Goal: Task Accomplishment & Management: Manage account settings

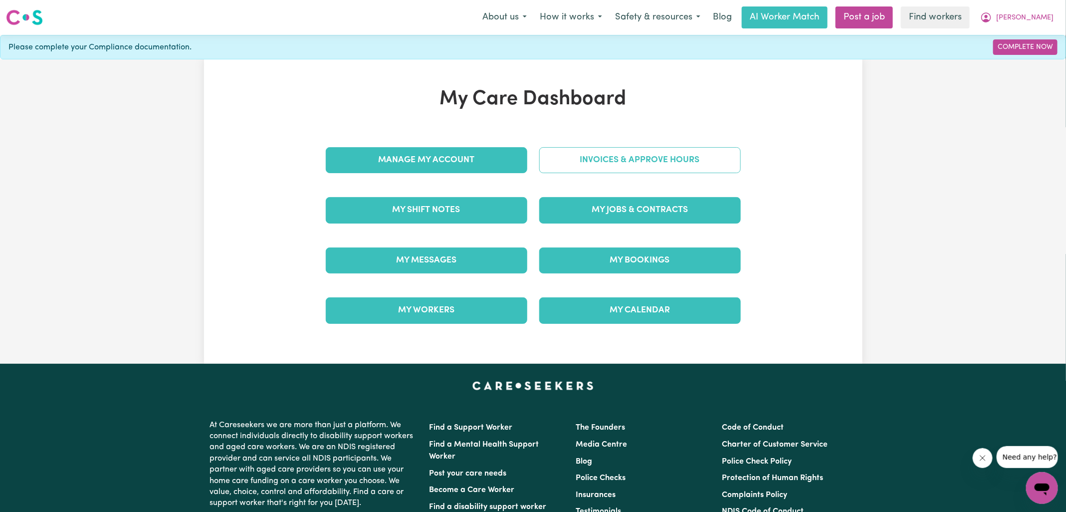
click at [557, 164] on link "Invoices & Approve Hours" at bounding box center [640, 160] width 202 height 26
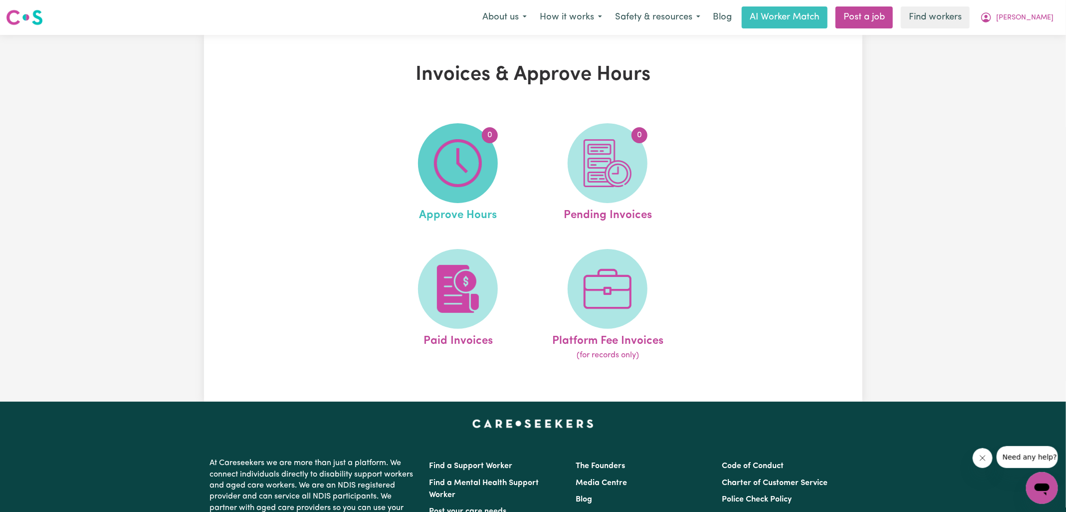
click at [441, 175] on img at bounding box center [458, 163] width 48 height 48
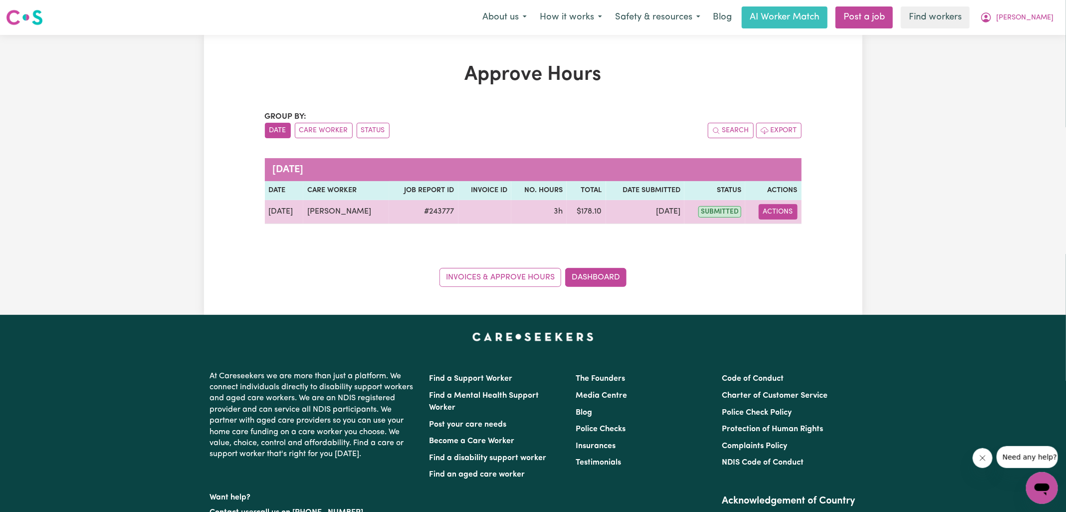
click at [774, 214] on button "Actions" at bounding box center [778, 211] width 39 height 15
click at [784, 239] on link "View Job Report" at bounding box center [797, 235] width 85 height 20
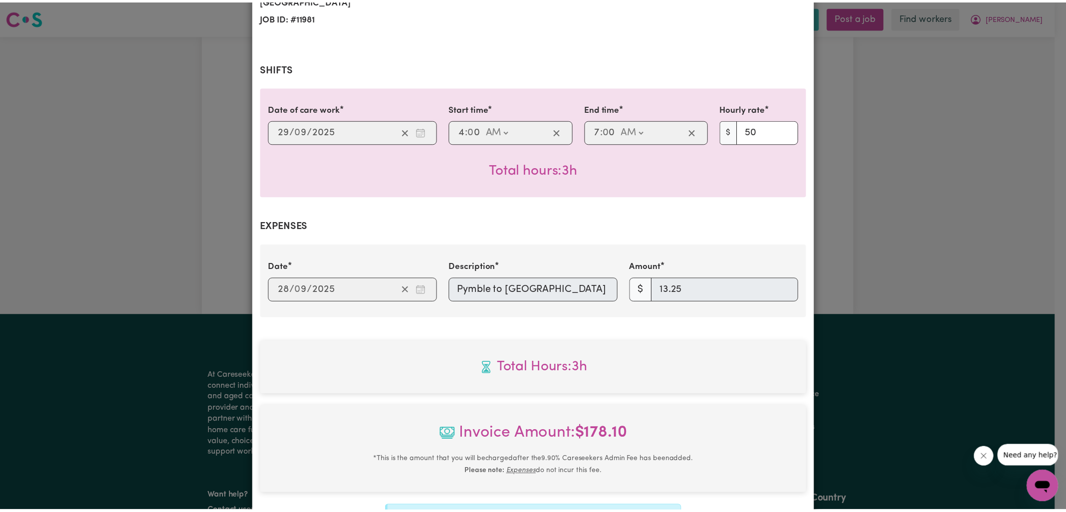
scroll to position [304, 0]
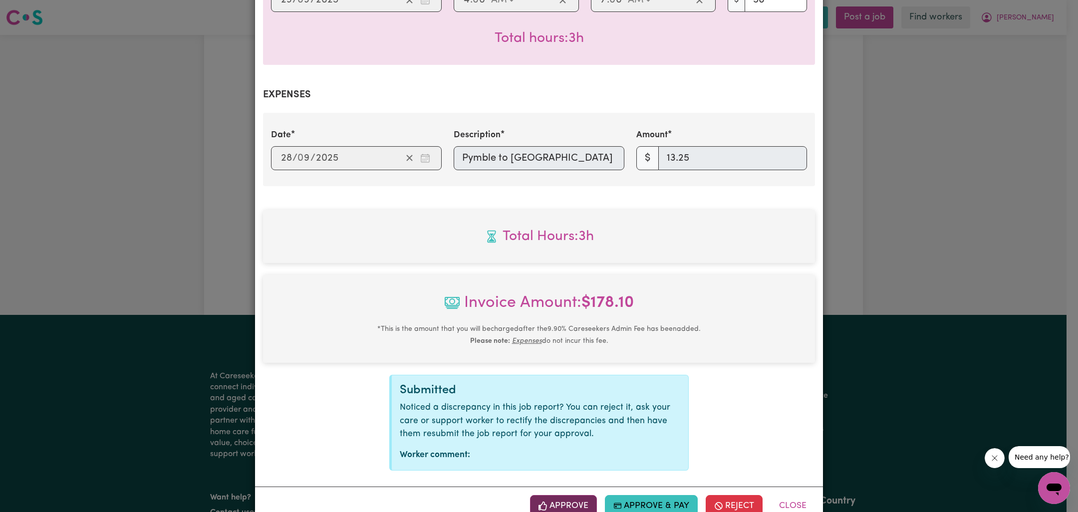
click at [560, 497] on button "Approve" at bounding box center [563, 506] width 67 height 22
click at [822, 224] on div "Job Report # 243777 - [PERSON_NAME] Summary Job report # 243777 Client name: [P…" at bounding box center [539, 256] width 1078 height 512
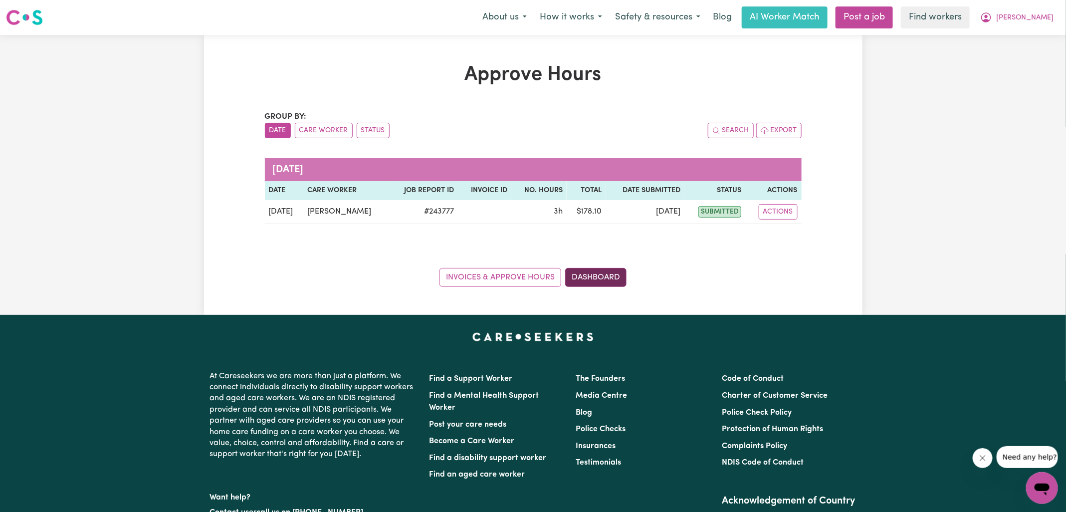
click at [610, 274] on link "Dashboard" at bounding box center [595, 277] width 61 height 19
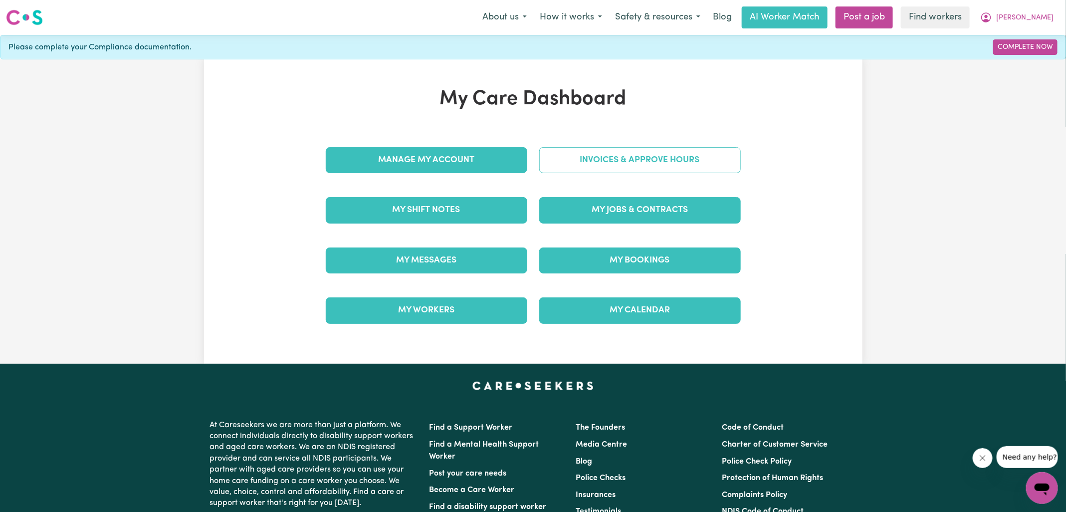
click at [623, 153] on link "Invoices & Approve Hours" at bounding box center [640, 160] width 202 height 26
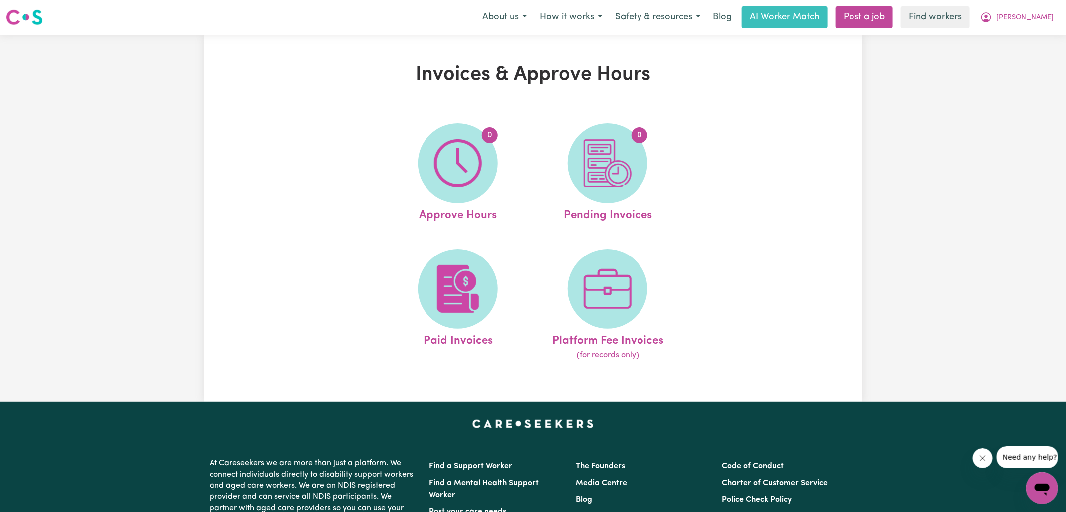
click at [623, 153] on img at bounding box center [608, 163] width 48 height 48
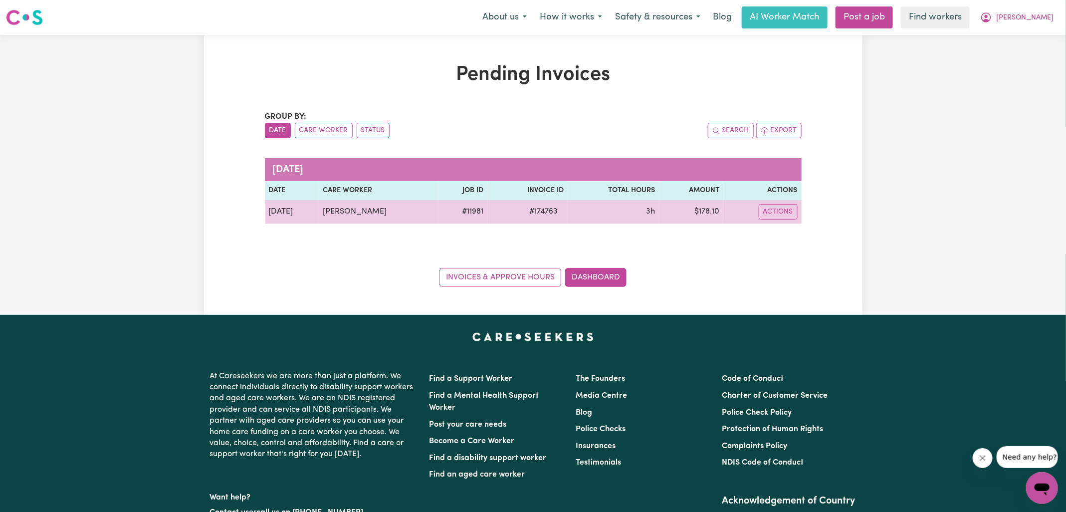
click at [564, 209] on span "# 174763" at bounding box center [543, 212] width 40 height 12
drag, startPoint x: 576, startPoint y: 210, endPoint x: 581, endPoint y: 209, distance: 5.1
click at [564, 210] on span "# 174763" at bounding box center [543, 212] width 40 height 12
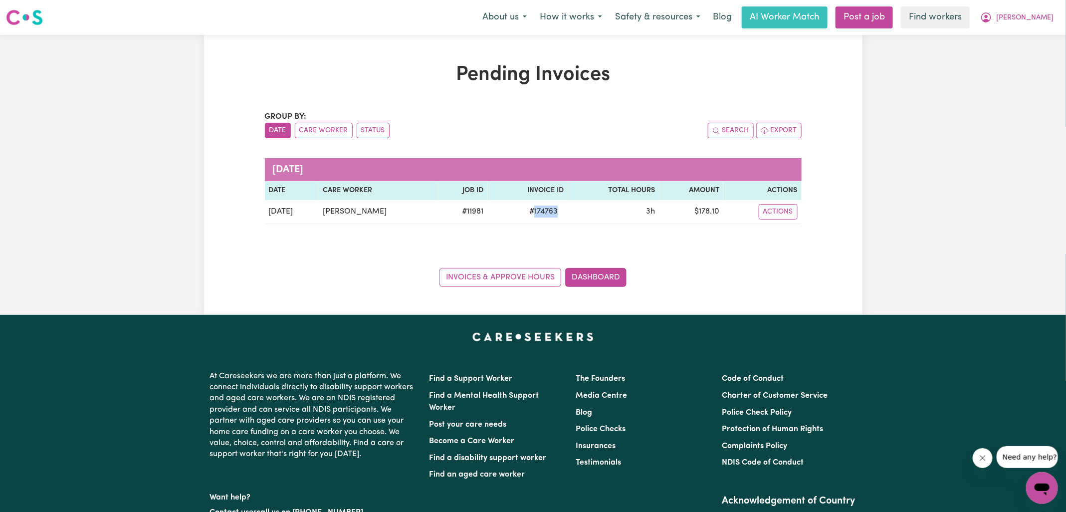
copy span "174763"
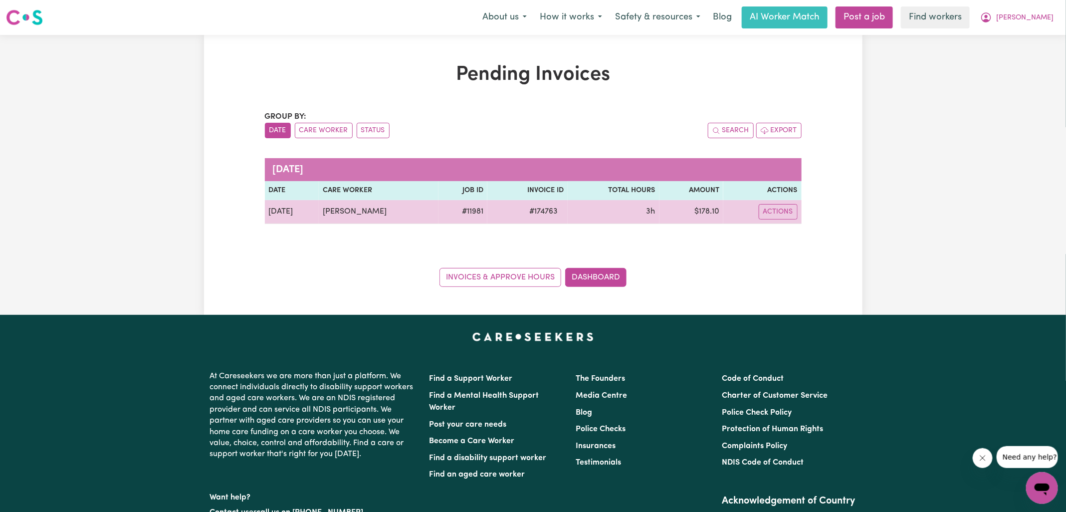
click at [721, 215] on td "$ 178.10" at bounding box center [692, 212] width 64 height 24
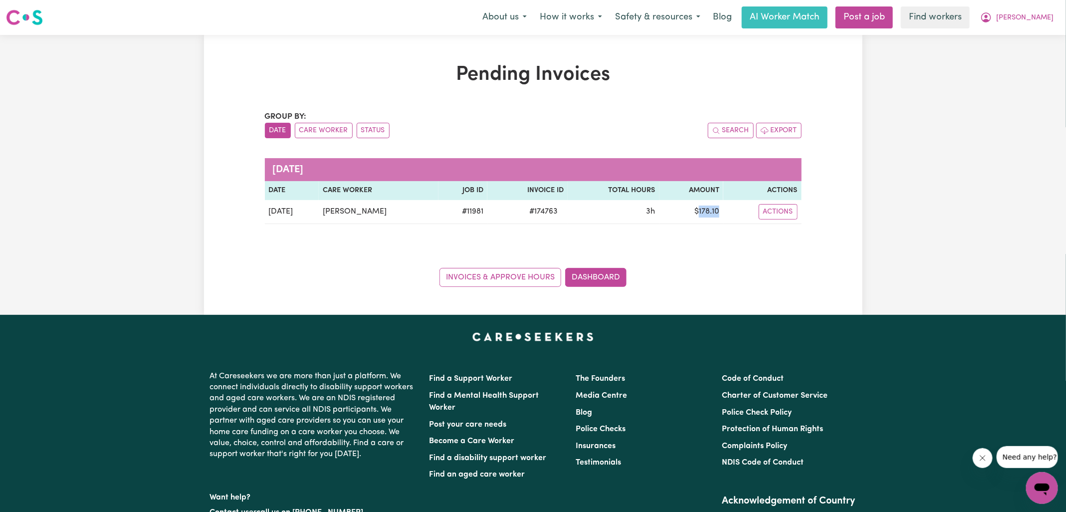
copy td "178.10"
click at [1033, 12] on button "[PERSON_NAME]" at bounding box center [1017, 17] width 86 height 21
click at [1020, 58] on link "Logout" at bounding box center [1020, 57] width 79 height 19
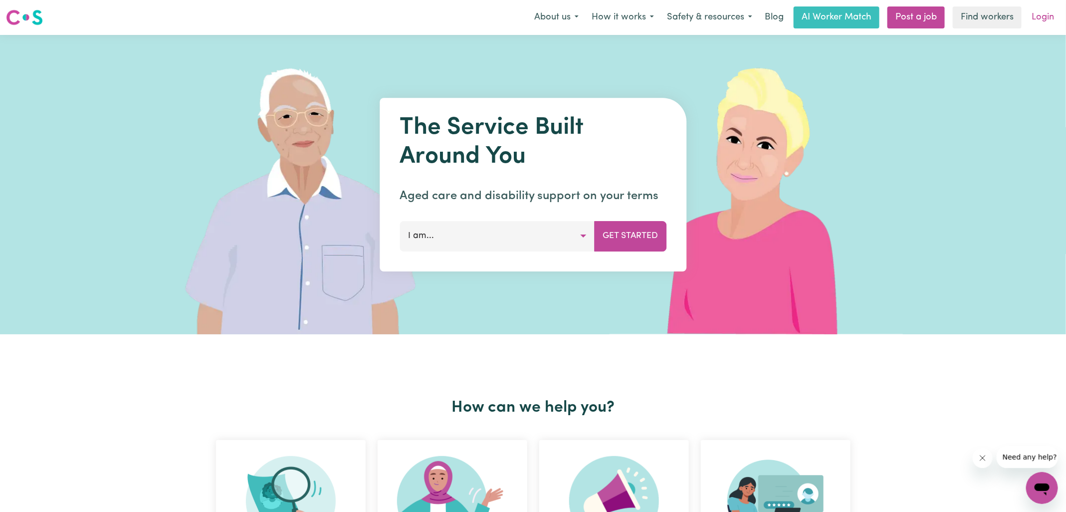
click at [1046, 22] on link "Login" at bounding box center [1043, 17] width 34 height 22
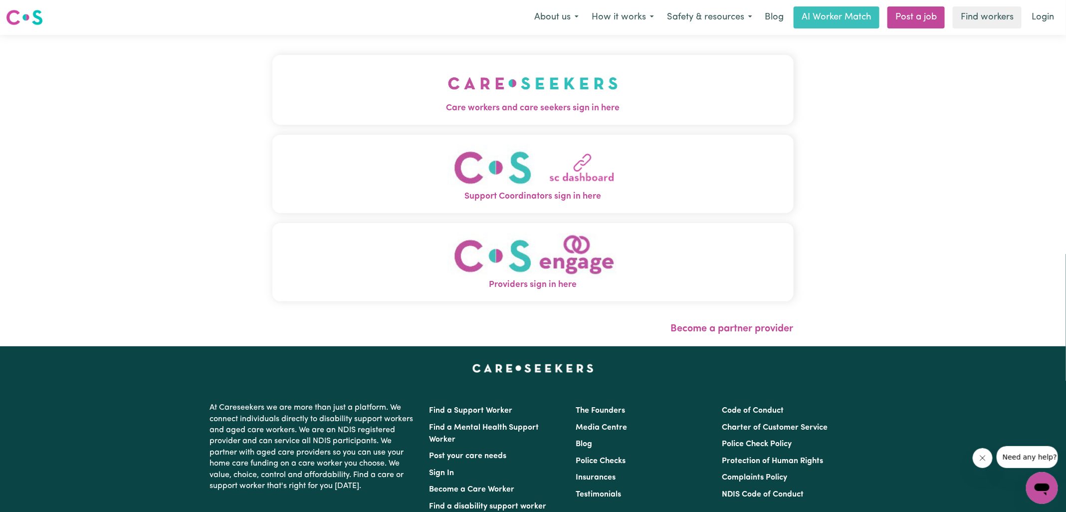
click at [439, 111] on span "Care workers and care seekers sign in here" at bounding box center [532, 108] width 521 height 13
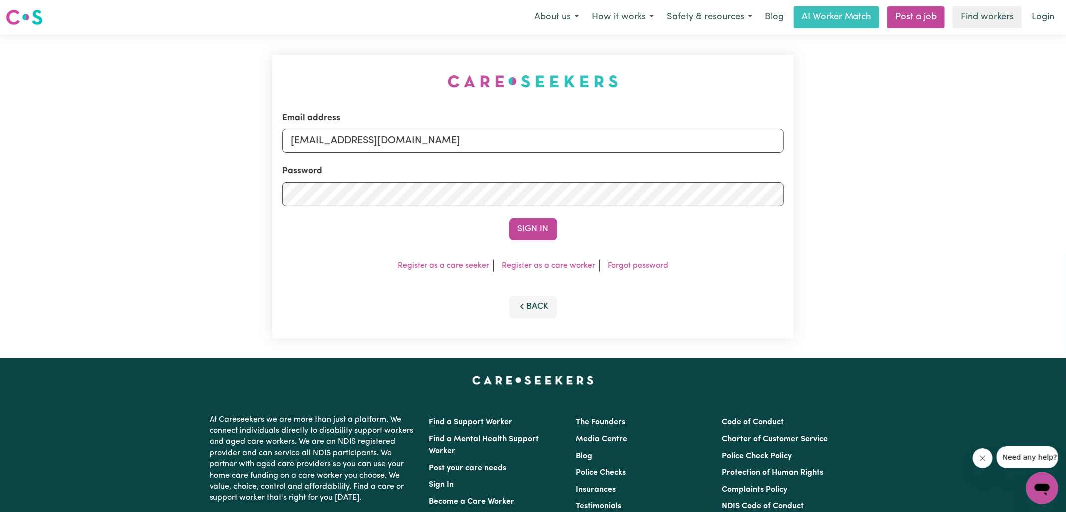
click at [365, 70] on div "Email address [EMAIL_ADDRESS][DOMAIN_NAME] Password Sign In Register as a care …" at bounding box center [532, 196] width 521 height 283
drag, startPoint x: 343, startPoint y: 141, endPoint x: 680, endPoint y: 164, distance: 338.1
click at [680, 164] on form "Email address [EMAIL_ADDRESS][DOMAIN_NAME] Password Sign In" at bounding box center [532, 176] width 501 height 128
type input "[EMAIL_ADDRESS][DOMAIN_NAME]"
click at [509, 218] on button "Sign In" at bounding box center [533, 229] width 48 height 22
